Goal: Task Accomplishment & Management: Use online tool/utility

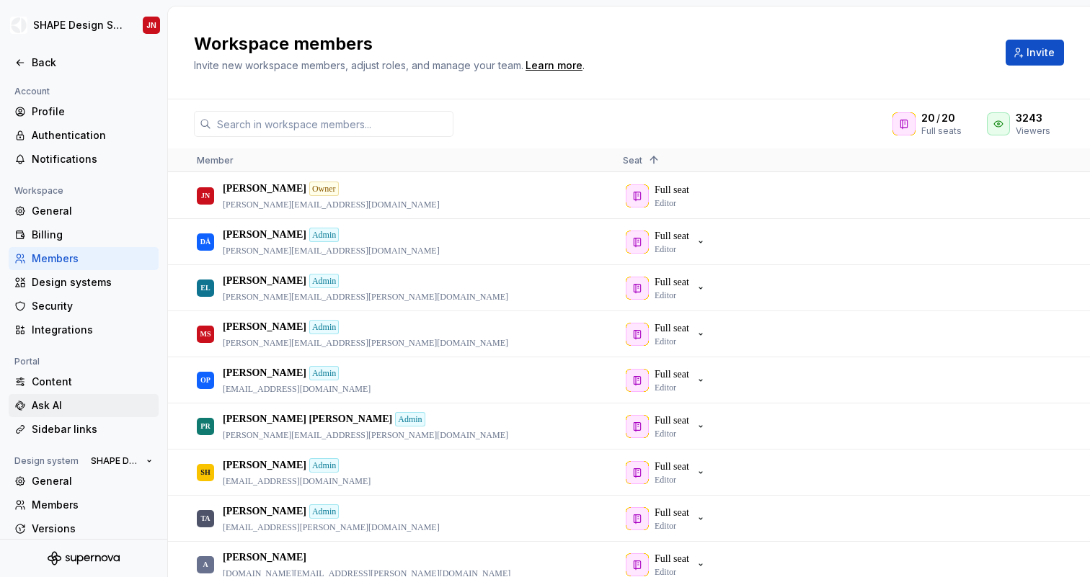
click at [62, 411] on div "Ask AI" at bounding box center [92, 406] width 121 height 14
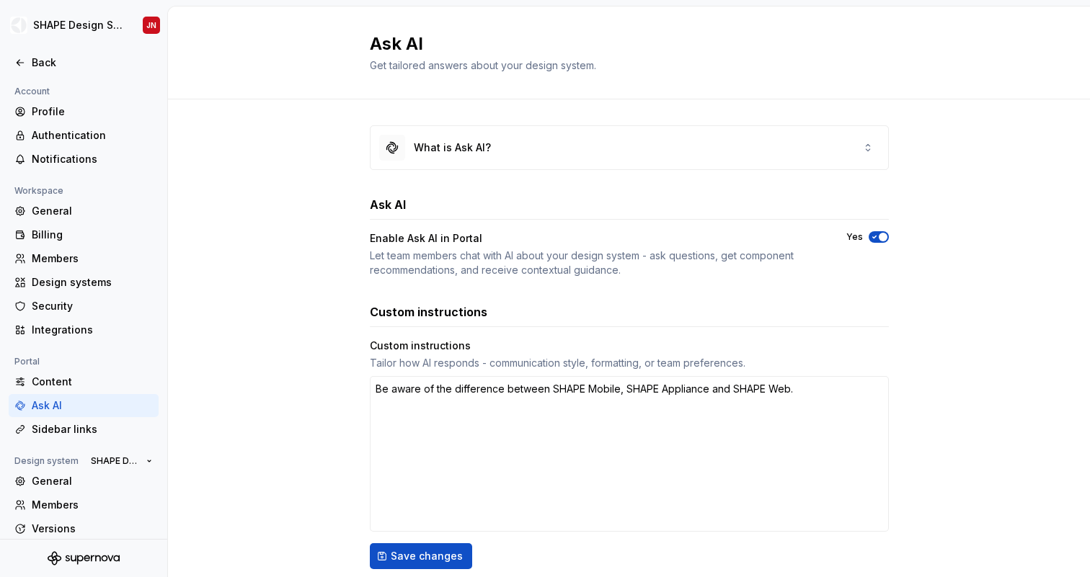
click at [386, 204] on h3 "Ask AI" at bounding box center [388, 204] width 36 height 17
click at [393, 204] on h3 "Ask AI" at bounding box center [388, 204] width 36 height 17
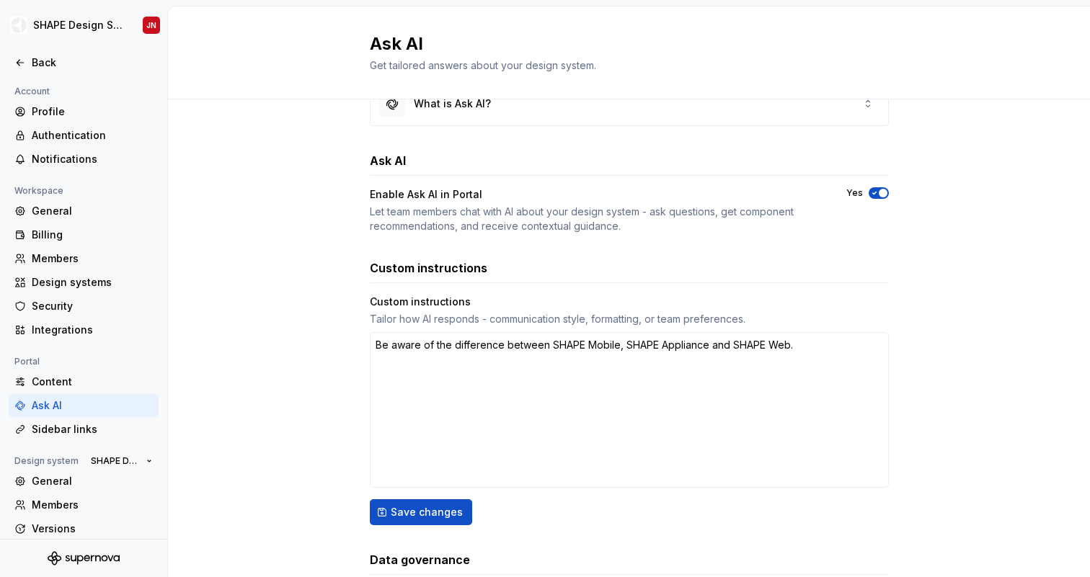
scroll to position [140, 0]
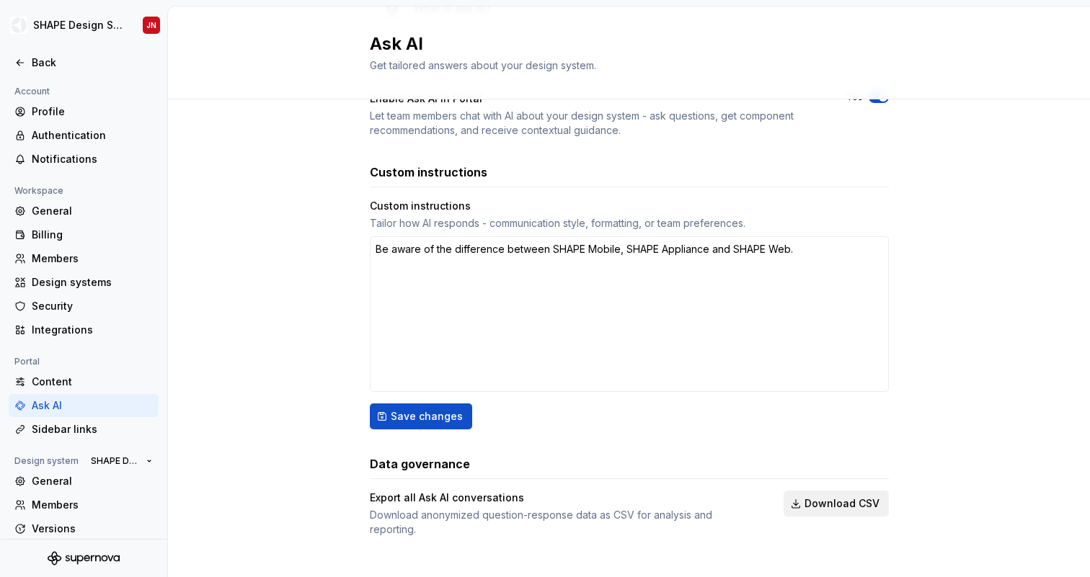
click at [843, 505] on span "Download CSV" at bounding box center [841, 504] width 75 height 14
type textarea "*"
